Goal: Check status: Check status

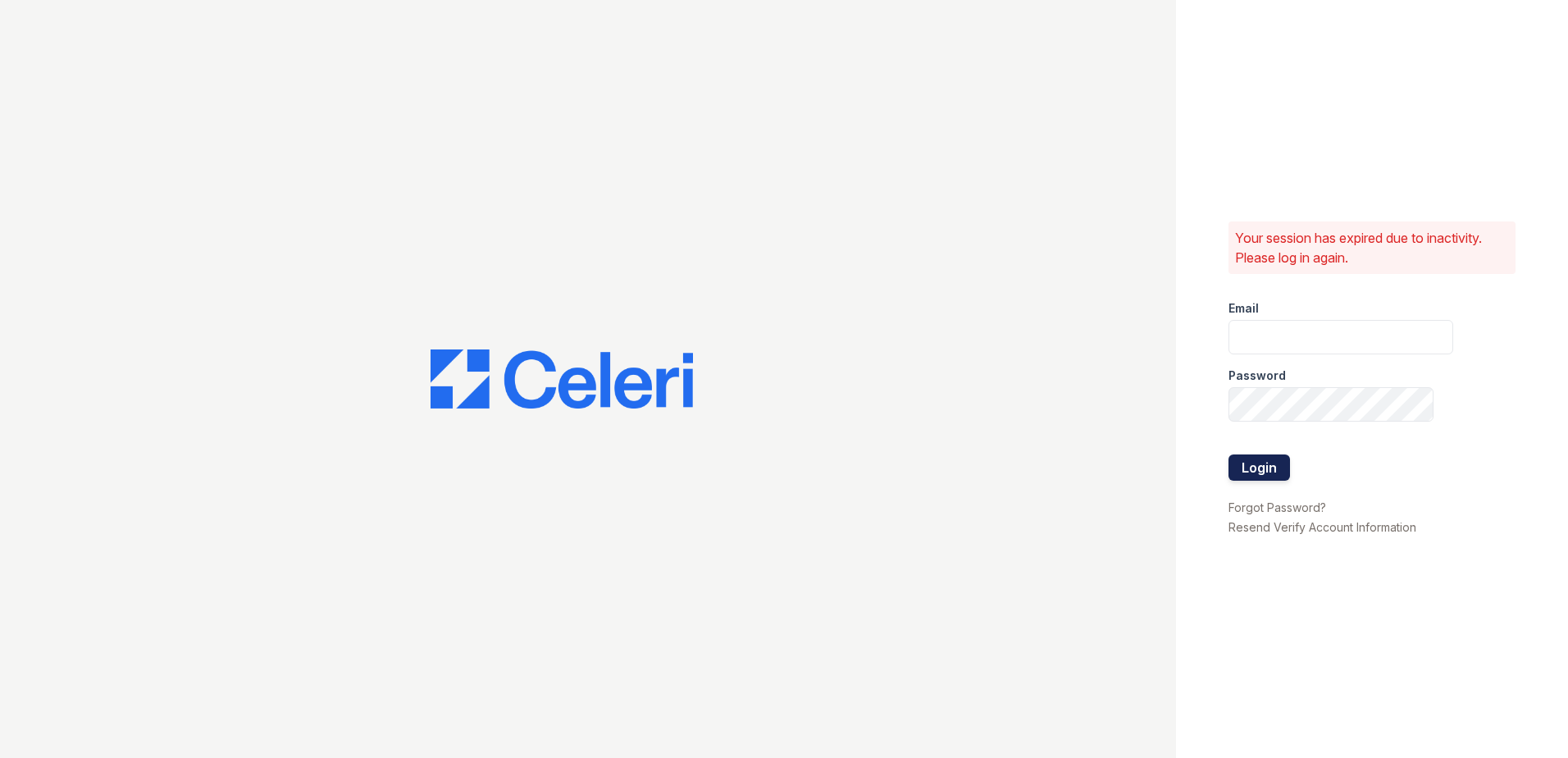
type input "morgan.am@cafmanagement.com"
click at [1263, 466] on button "Login" at bounding box center [1259, 467] width 61 height 26
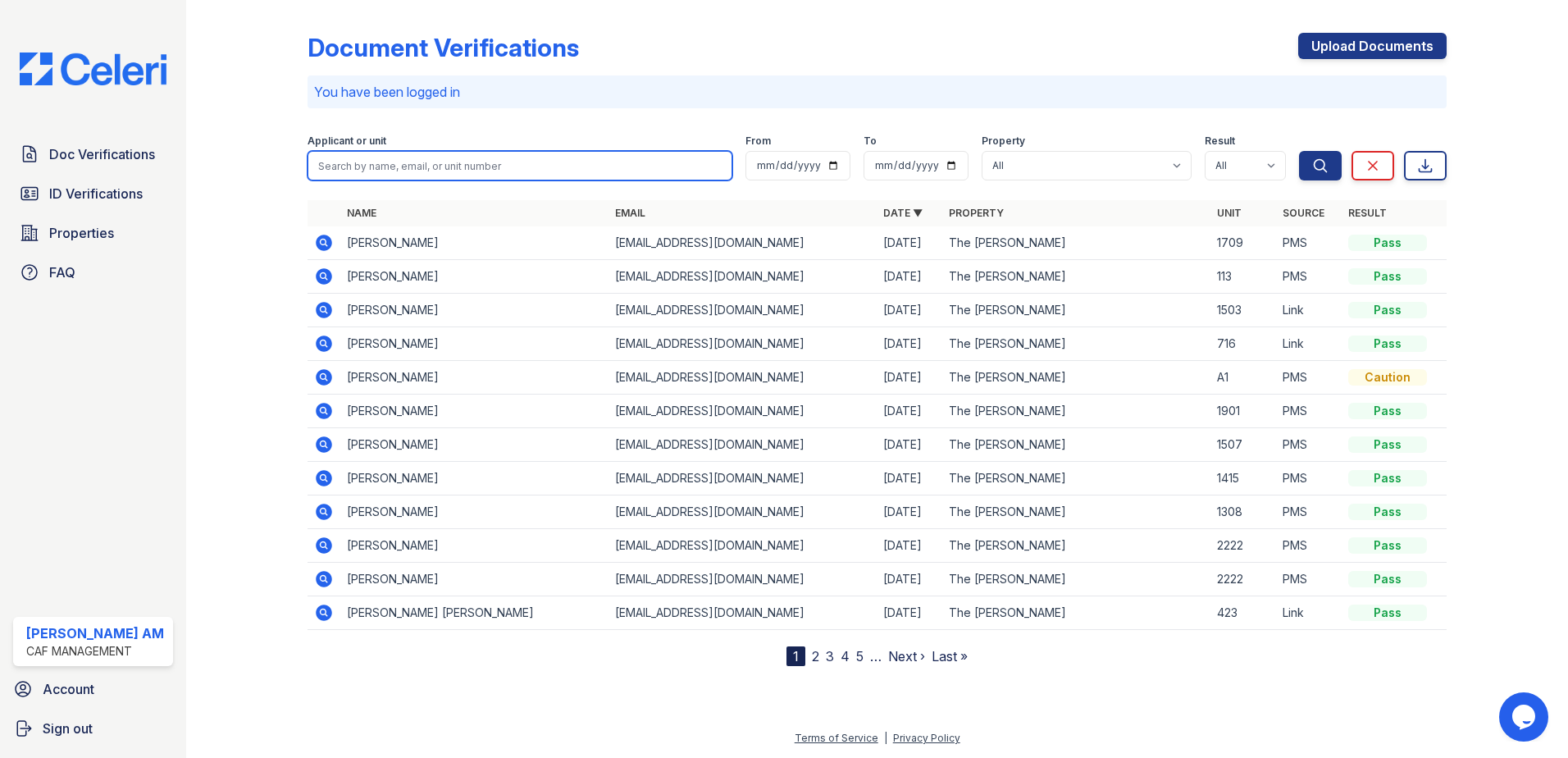
click at [395, 163] on input "search" at bounding box center [520, 165] width 425 height 29
paste input "Ogirri, Ivana"
type input "Ogirri, Ivana"
click at [1299, 151] on button "Search" at bounding box center [1320, 165] width 43 height 29
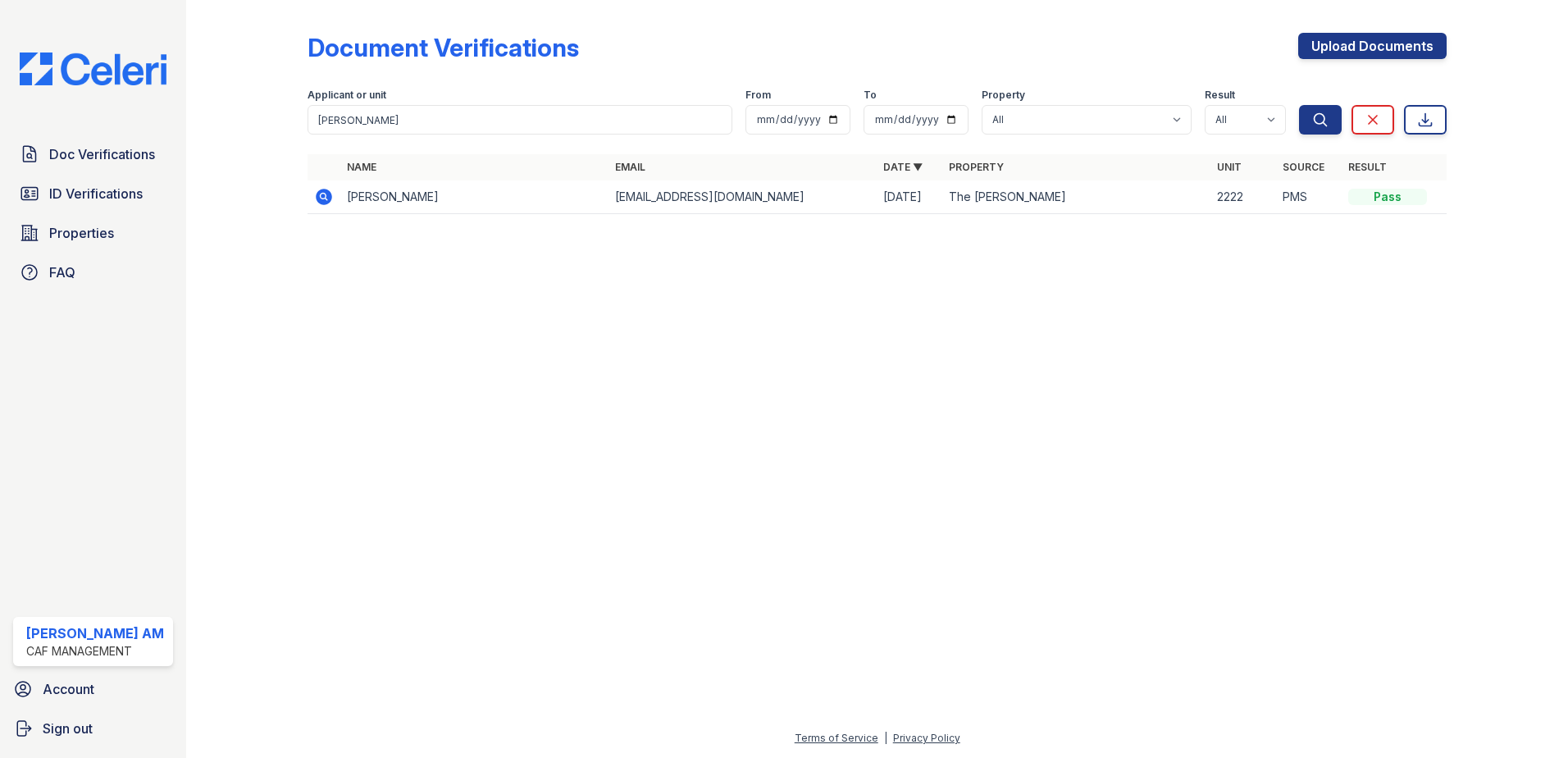
click at [320, 198] on icon at bounding box center [324, 196] width 17 height 17
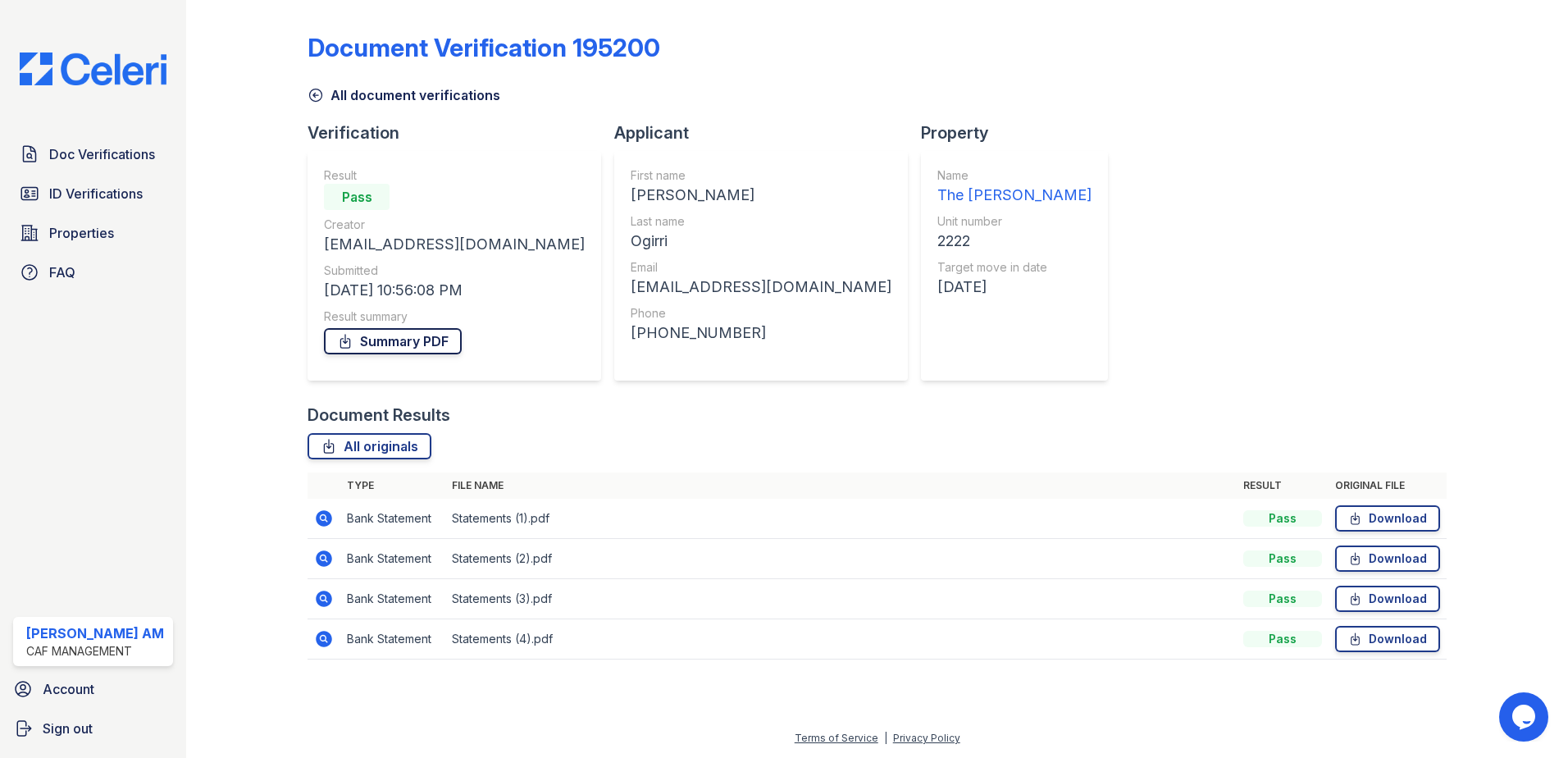
click at [411, 339] on link "Summary PDF" at bounding box center [393, 341] width 138 height 26
click at [108, 192] on span "ID Verifications" at bounding box center [96, 193] width 93 height 19
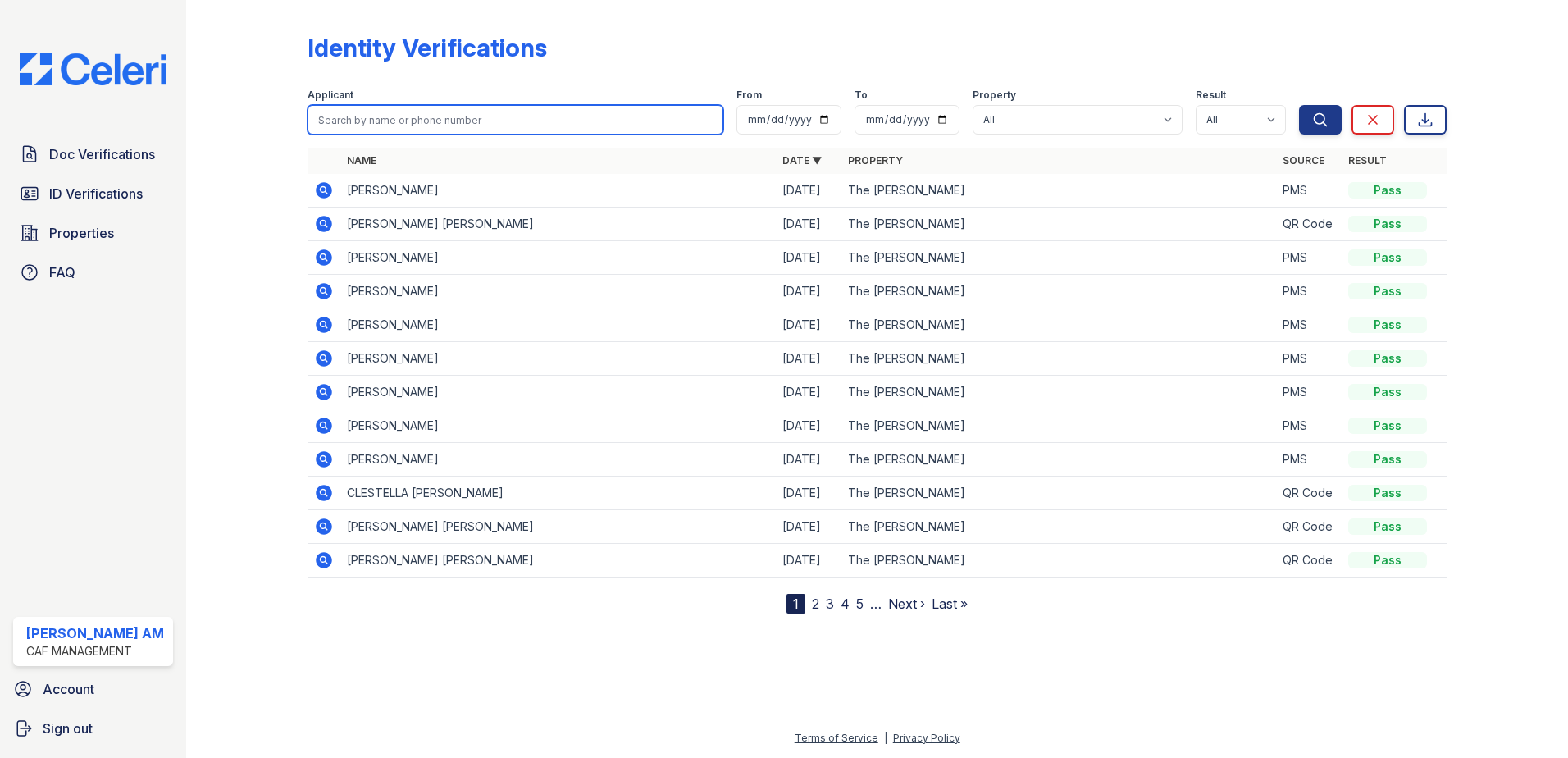
click at [381, 123] on input "search" at bounding box center [516, 120] width 416 height 29
paste input "Ogirri, Ivana"
type input "Ogirri, Ivana"
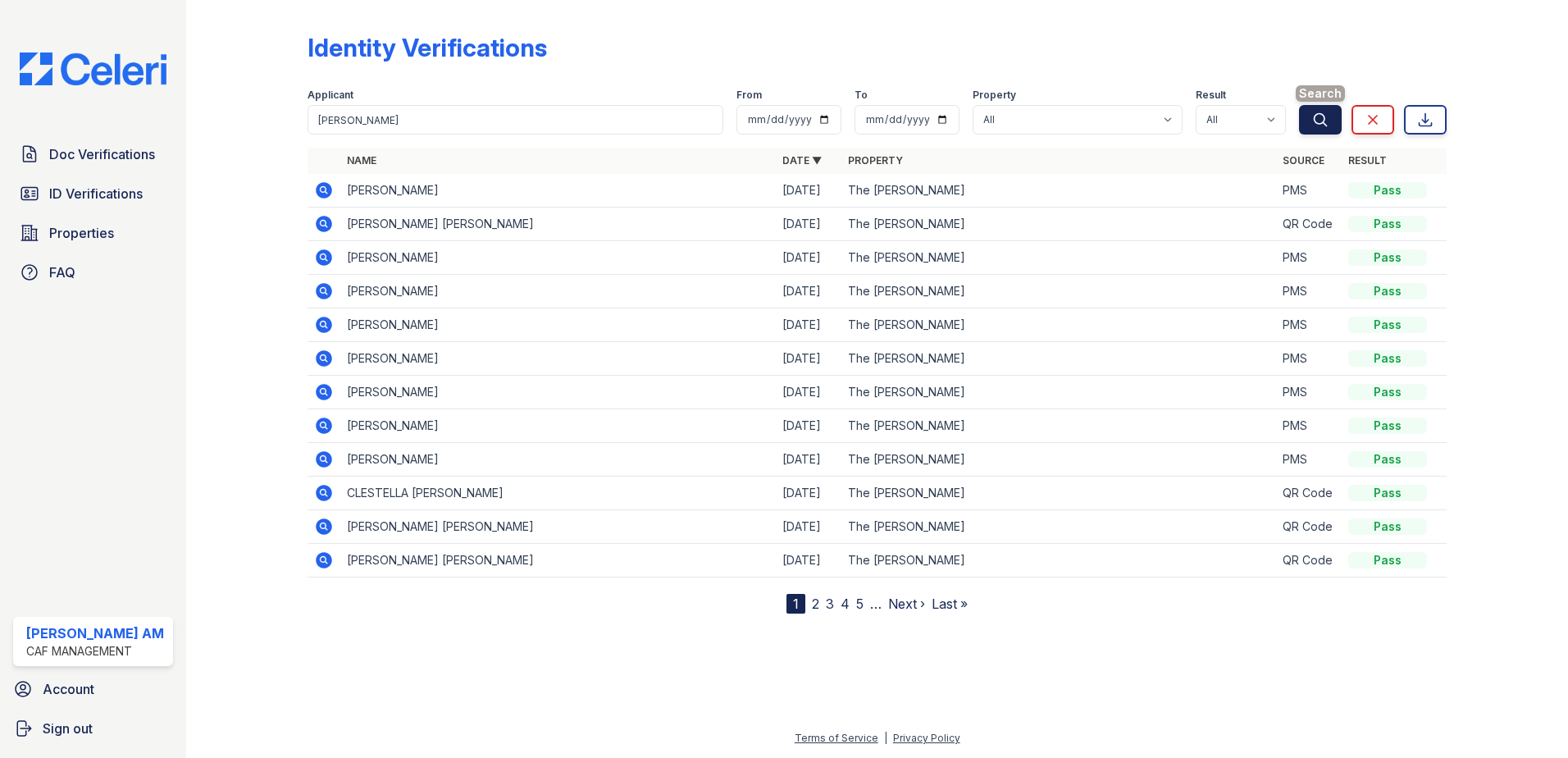
click at [1310, 120] on button "Search" at bounding box center [1320, 120] width 43 height 29
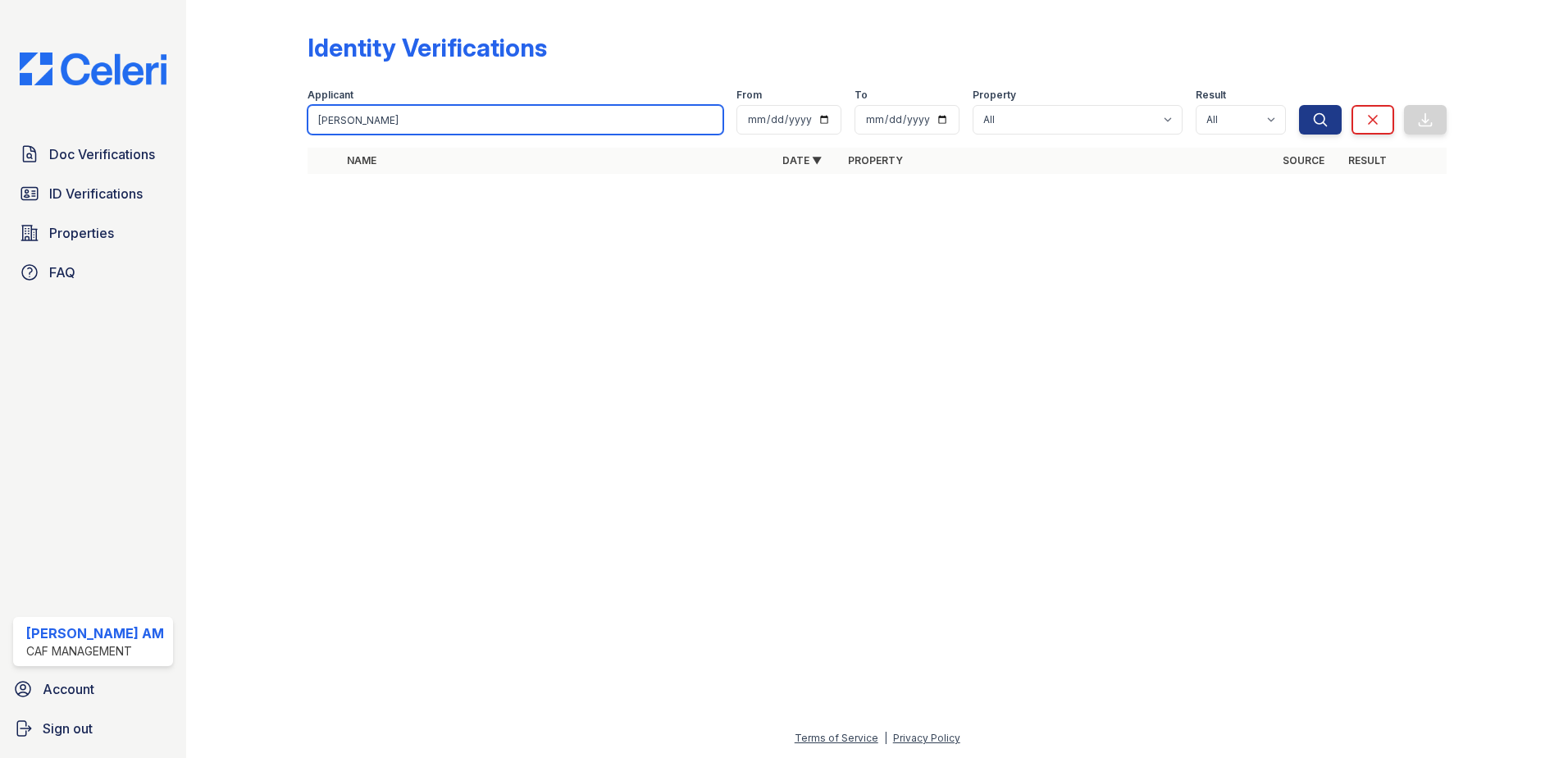
click at [477, 125] on input "Ogirri, Ivana" at bounding box center [516, 120] width 416 height 29
drag, startPoint x: 352, startPoint y: 121, endPoint x: 250, endPoint y: 125, distance: 102.1
click at [250, 125] on div "Identity Verifications Filter Applicant Ogirri, Ivana From To Property All The …" at bounding box center [877, 108] width 1330 height 217
type input "ivana"
click at [1299, 105] on button "Search" at bounding box center [1320, 120] width 43 height 29
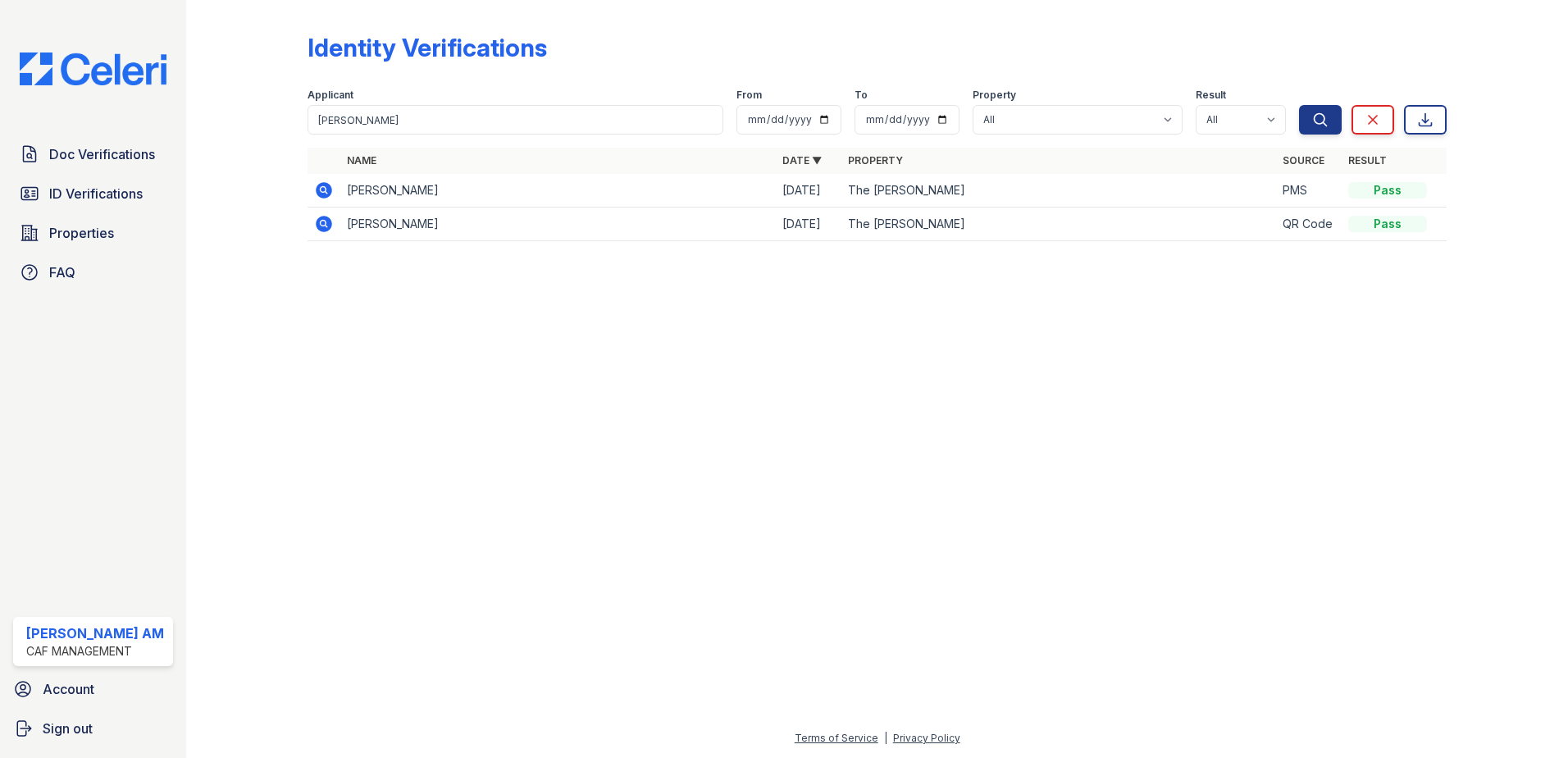
click at [329, 188] on icon at bounding box center [324, 190] width 17 height 17
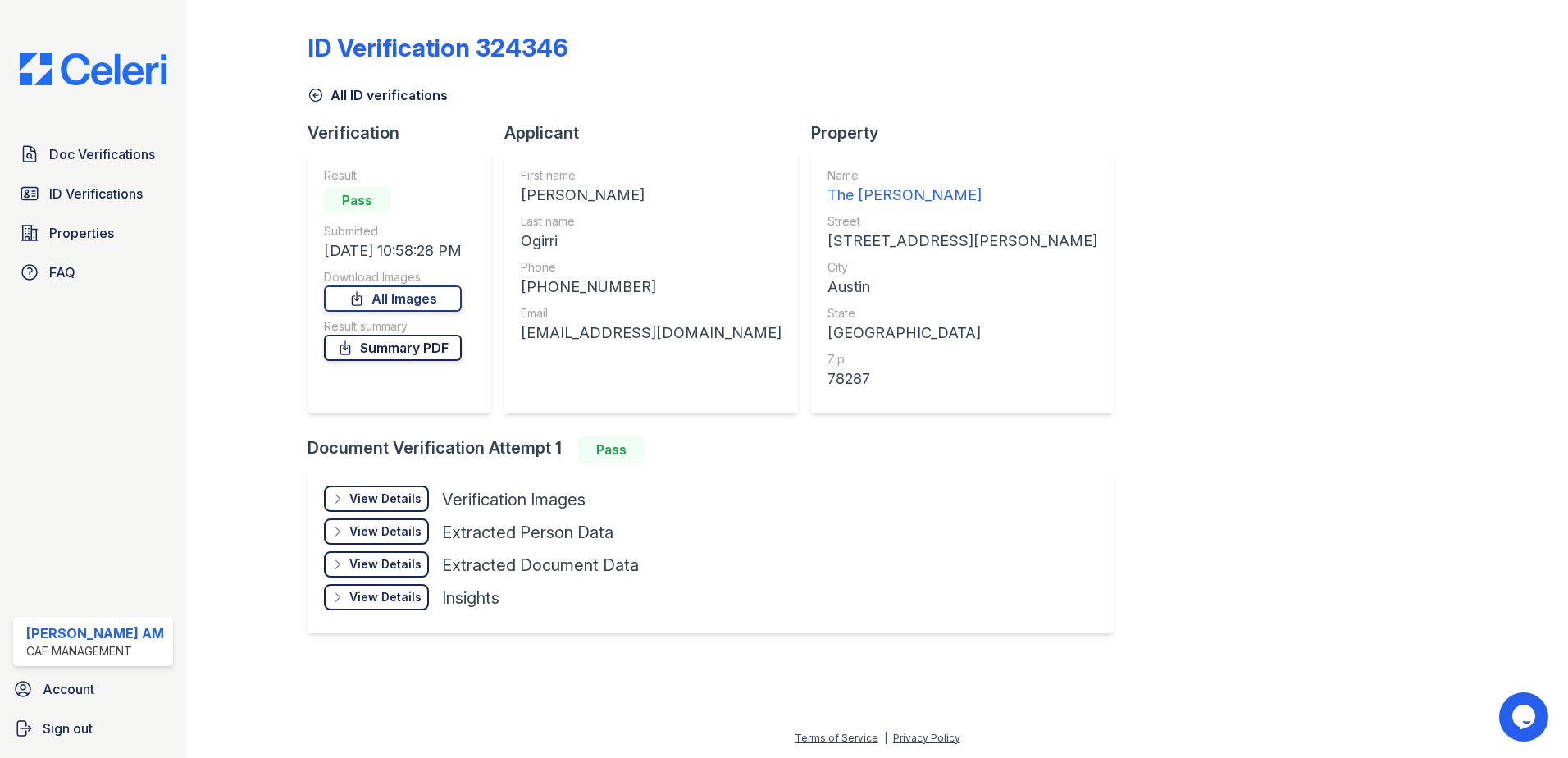
click at [414, 353] on link "Summary PDF" at bounding box center [393, 348] width 138 height 26
click at [107, 194] on span "ID Verifications" at bounding box center [96, 193] width 93 height 19
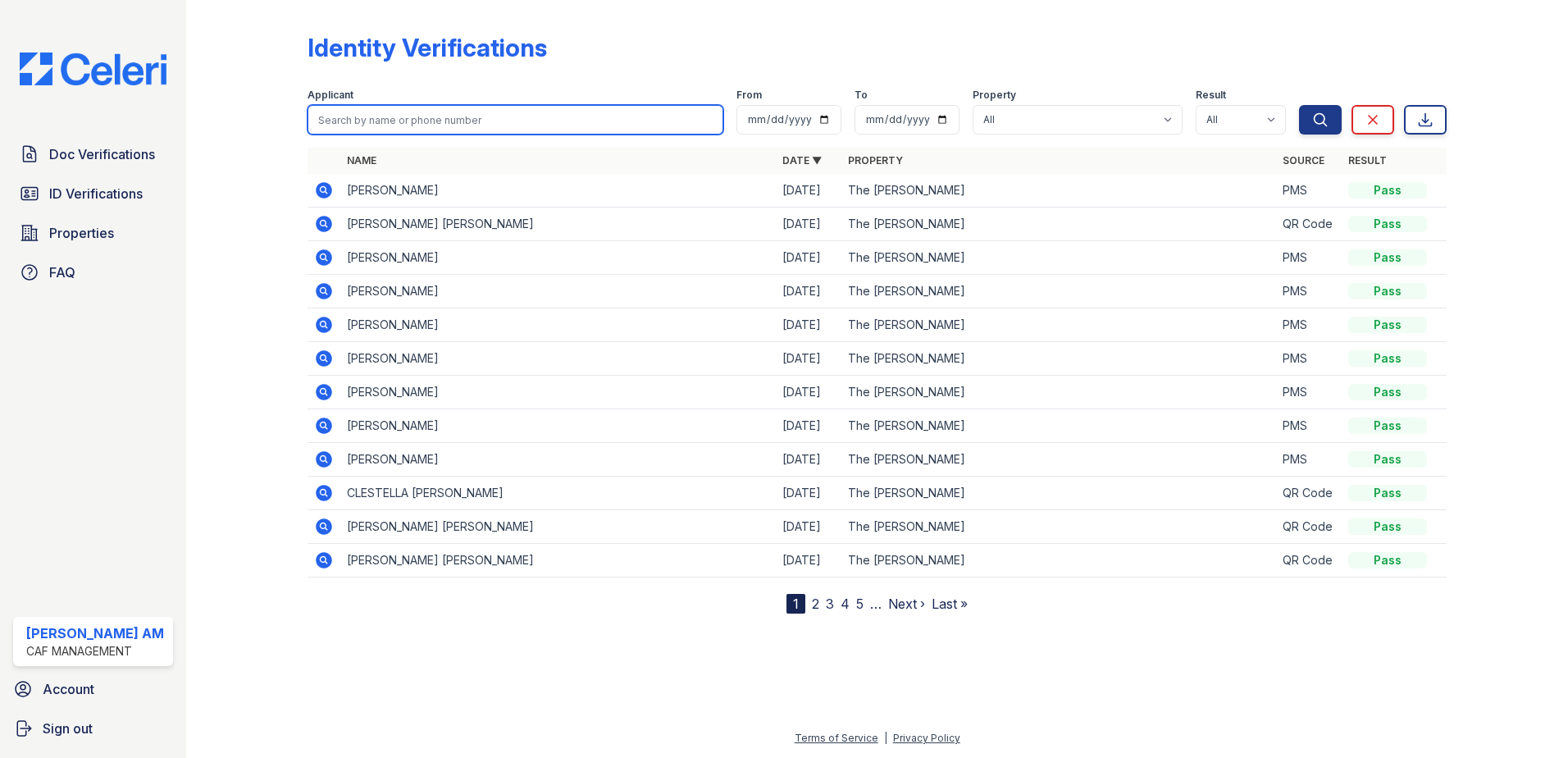
click at [393, 119] on input "search" at bounding box center [516, 120] width 416 height 29
paste input "Ogirri, Ivana"
drag, startPoint x: 351, startPoint y: 122, endPoint x: 220, endPoint y: 125, distance: 131.0
click at [223, 123] on div "Identity Verifications Filter Applicant Ogirri, Ivana From To Property All The …" at bounding box center [877, 320] width 1330 height 640
type input "Ivana"
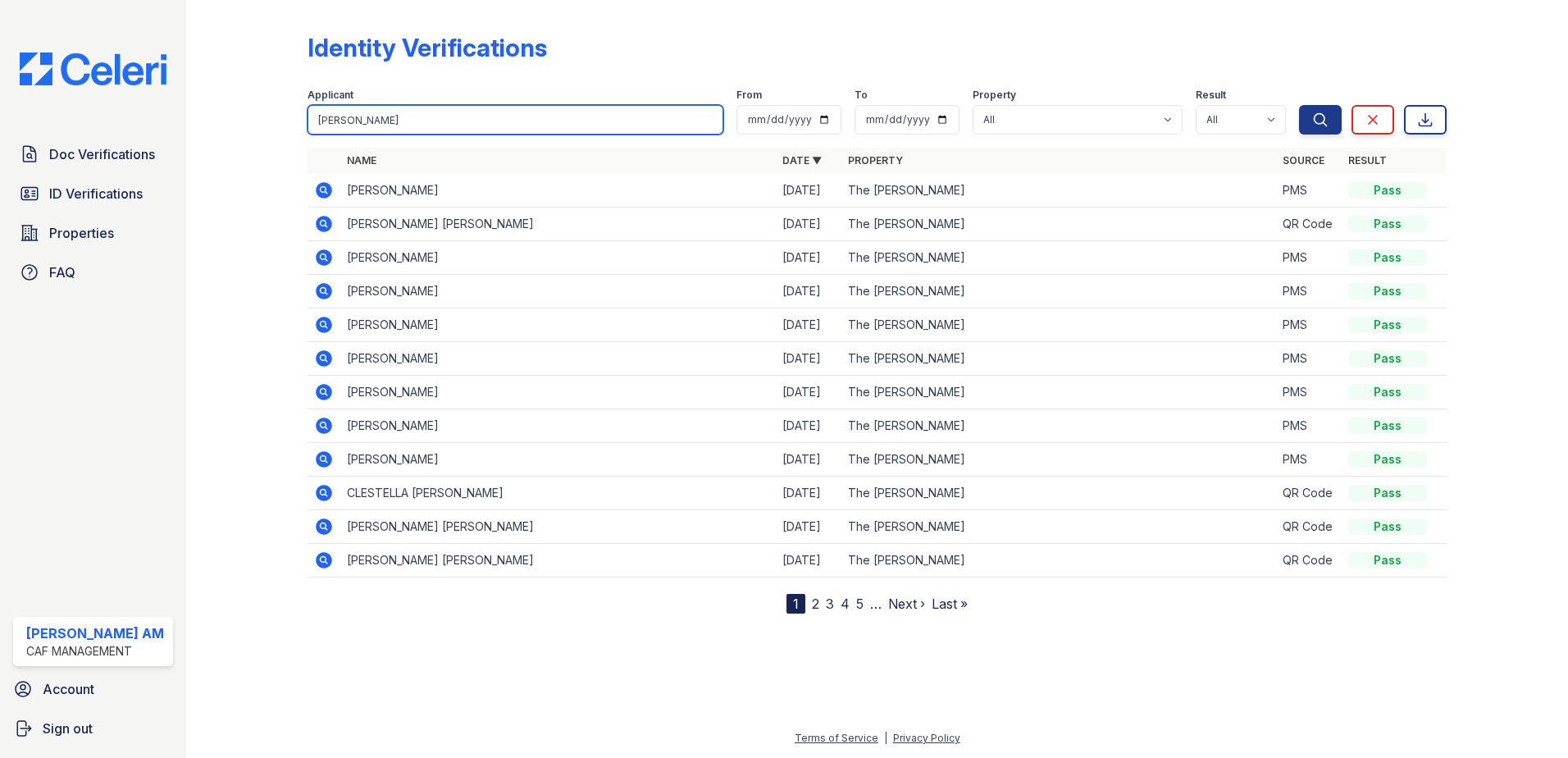
click at [1299, 105] on button "Search" at bounding box center [1320, 120] width 43 height 29
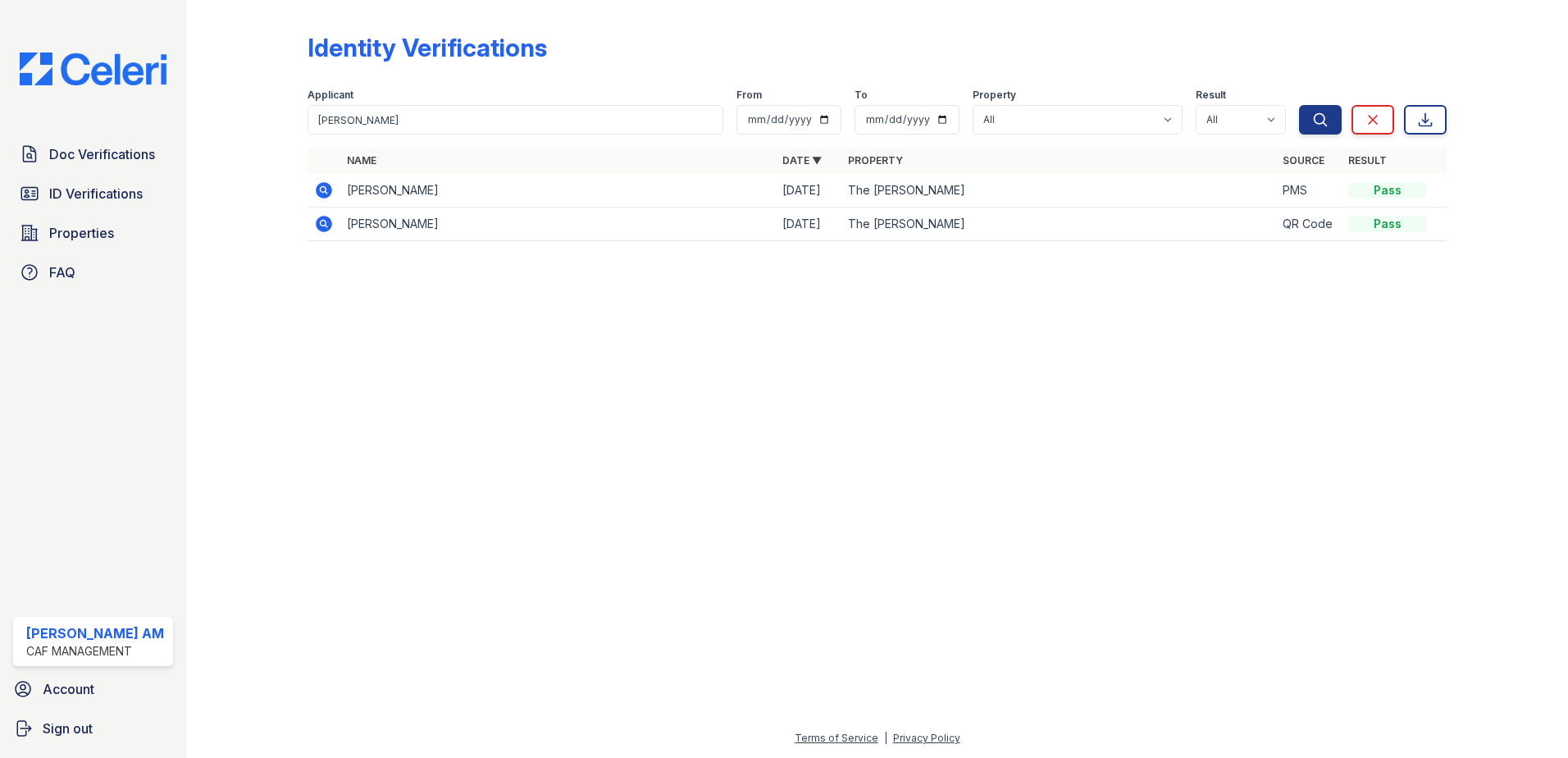
click at [324, 224] on icon at bounding box center [323, 223] width 4 height 4
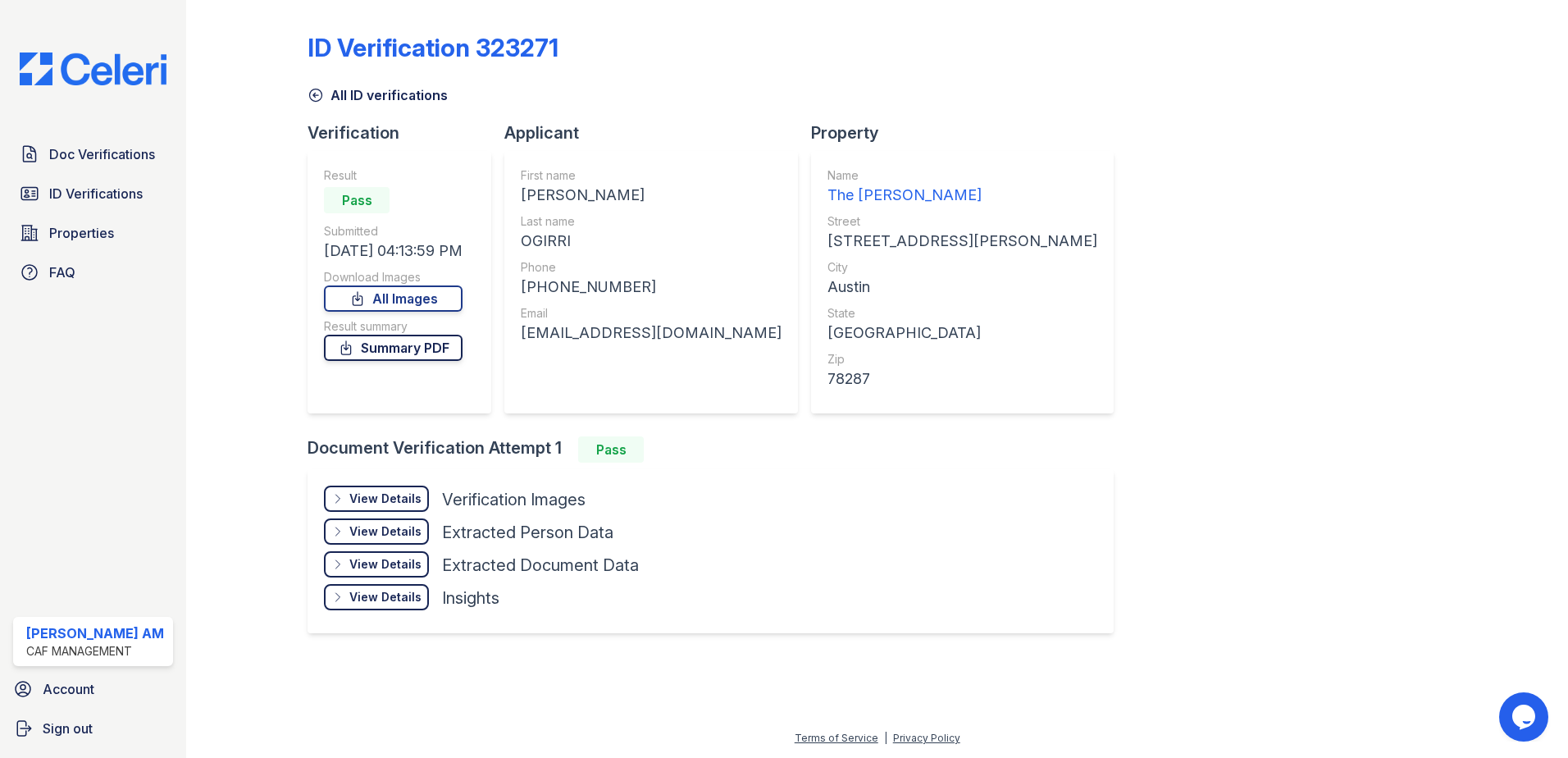
click at [411, 349] on link "Summary PDF" at bounding box center [393, 348] width 139 height 26
